Goal: Manage account settings

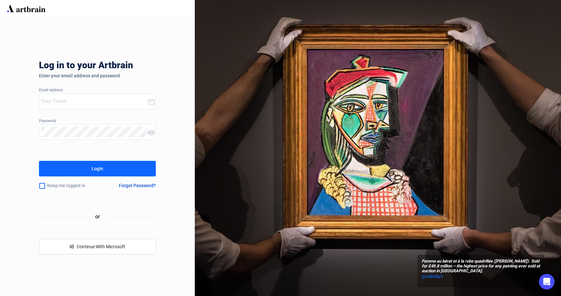
type input "[PERSON_NAME][EMAIL_ADDRESS][DOMAIN_NAME]"
click at [106, 167] on button "Login" at bounding box center [97, 169] width 117 height 16
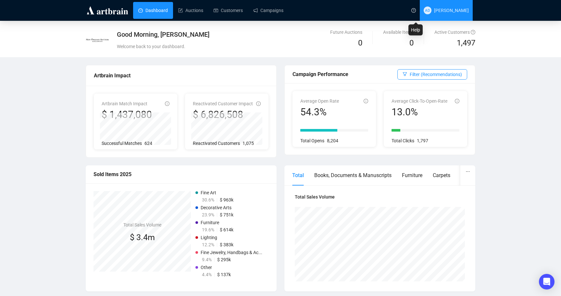
click at [429, 10] on span "AD" at bounding box center [427, 10] width 5 height 6
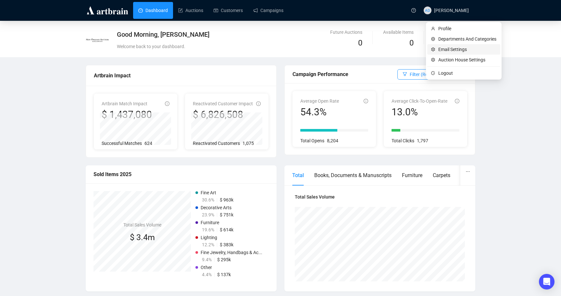
click at [450, 47] on span "Email Settings" at bounding box center [467, 49] width 58 height 7
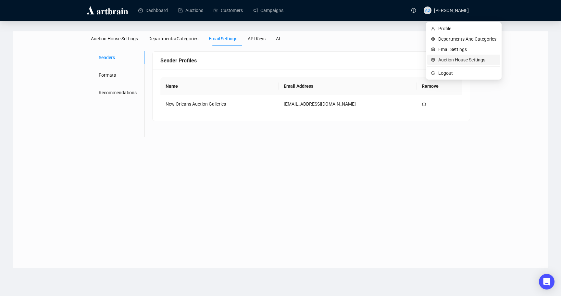
click at [451, 57] on span "Auction House Settings" at bounding box center [467, 59] width 58 height 7
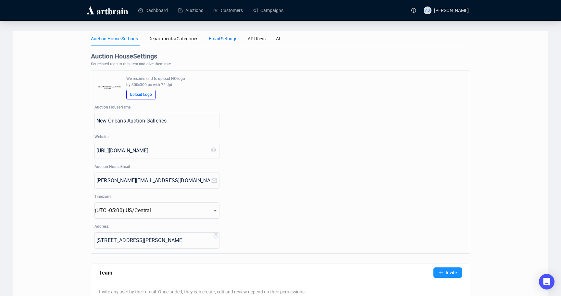
click at [223, 38] on div "Email Settings" at bounding box center [223, 38] width 29 height 7
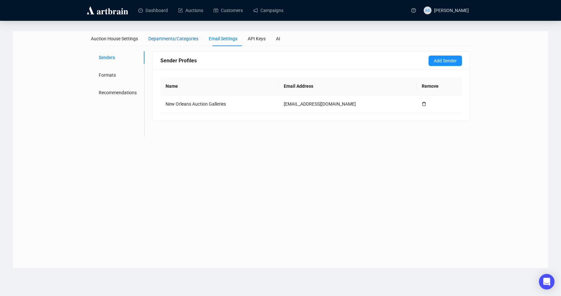
click at [196, 39] on div "Departments/Categories" at bounding box center [173, 38] width 50 height 7
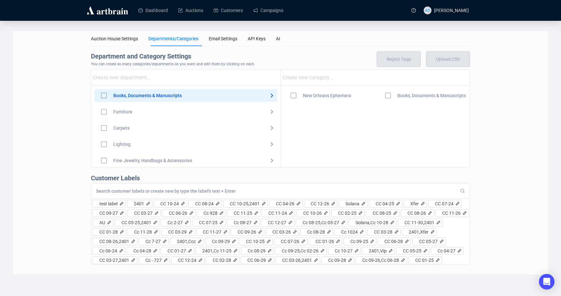
click at [279, 41] on div "Auction House Settings Departments/Categories Email Settings API Keys AI" at bounding box center [185, 38] width 189 height 15
click at [280, 39] on div "AI" at bounding box center [278, 38] width 4 height 7
